Goal: Communication & Community: Answer question/provide support

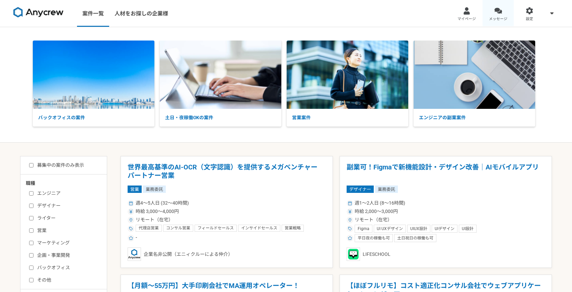
click at [497, 14] on div at bounding box center [499, 11] width 8 height 8
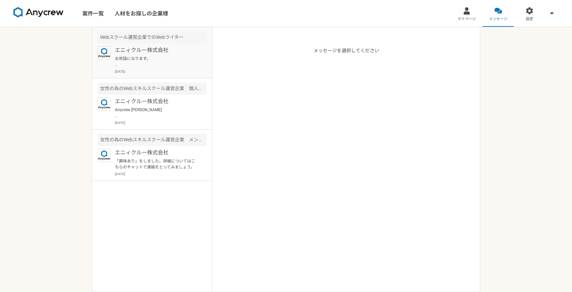
click at [163, 66] on p "お世話になります。 ご調整いただきましてありがとうございます。 面談の件、承知いたしました。何卒よろしくお願いいたします。" at bounding box center [156, 62] width 83 height 12
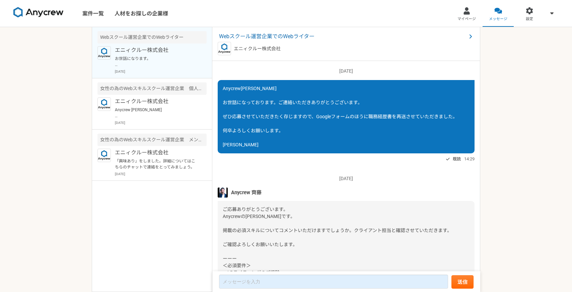
scroll to position [817, 0]
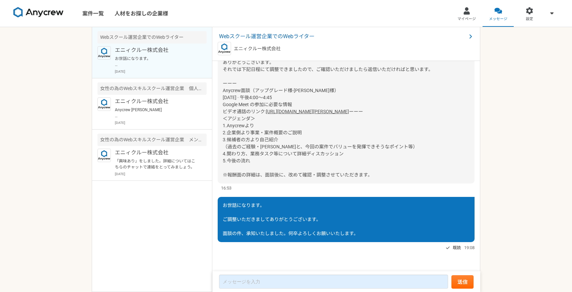
click at [29, 14] on img at bounding box center [38, 12] width 50 height 11
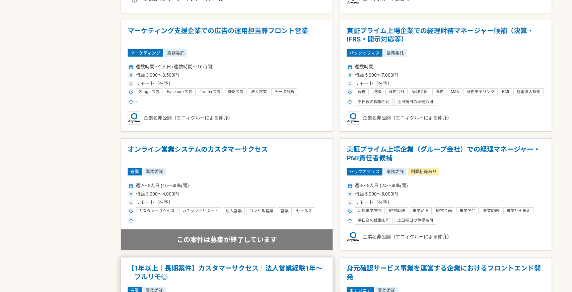
scroll to position [461, 0]
